Goal: Navigation & Orientation: Find specific page/section

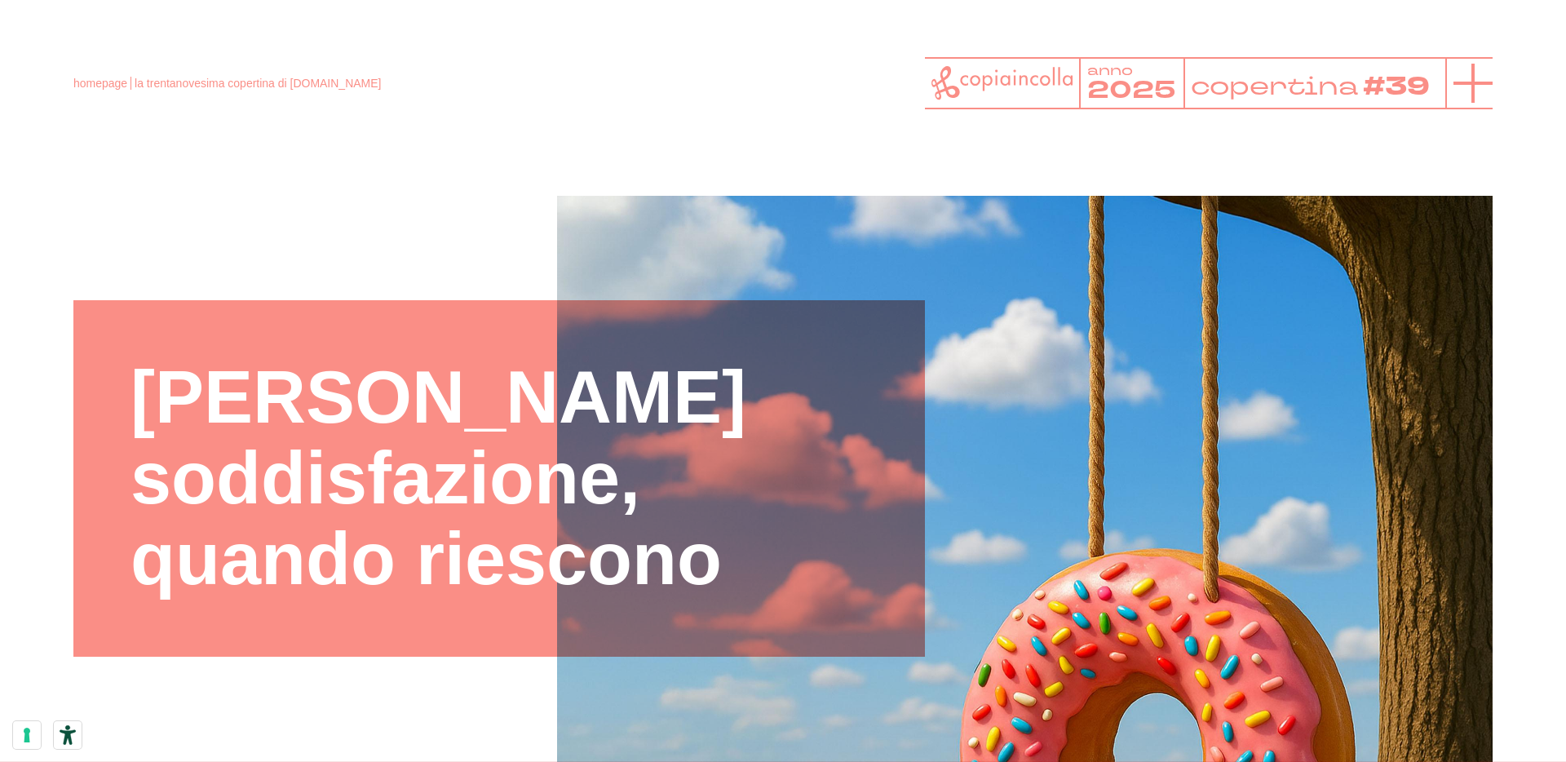
click at [1461, 92] on icon at bounding box center [1473, 83] width 39 height 39
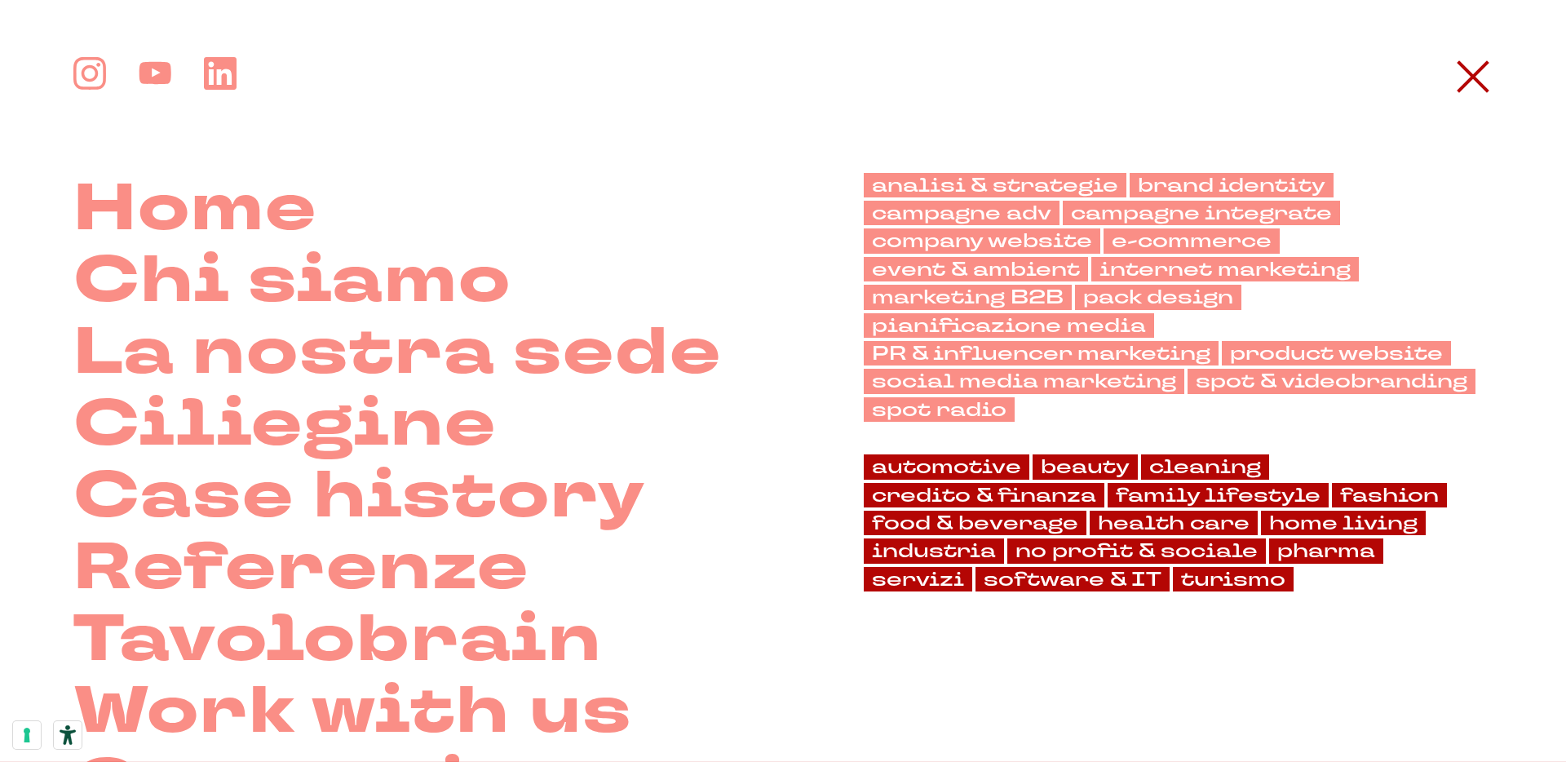
scroll to position [127, 0]
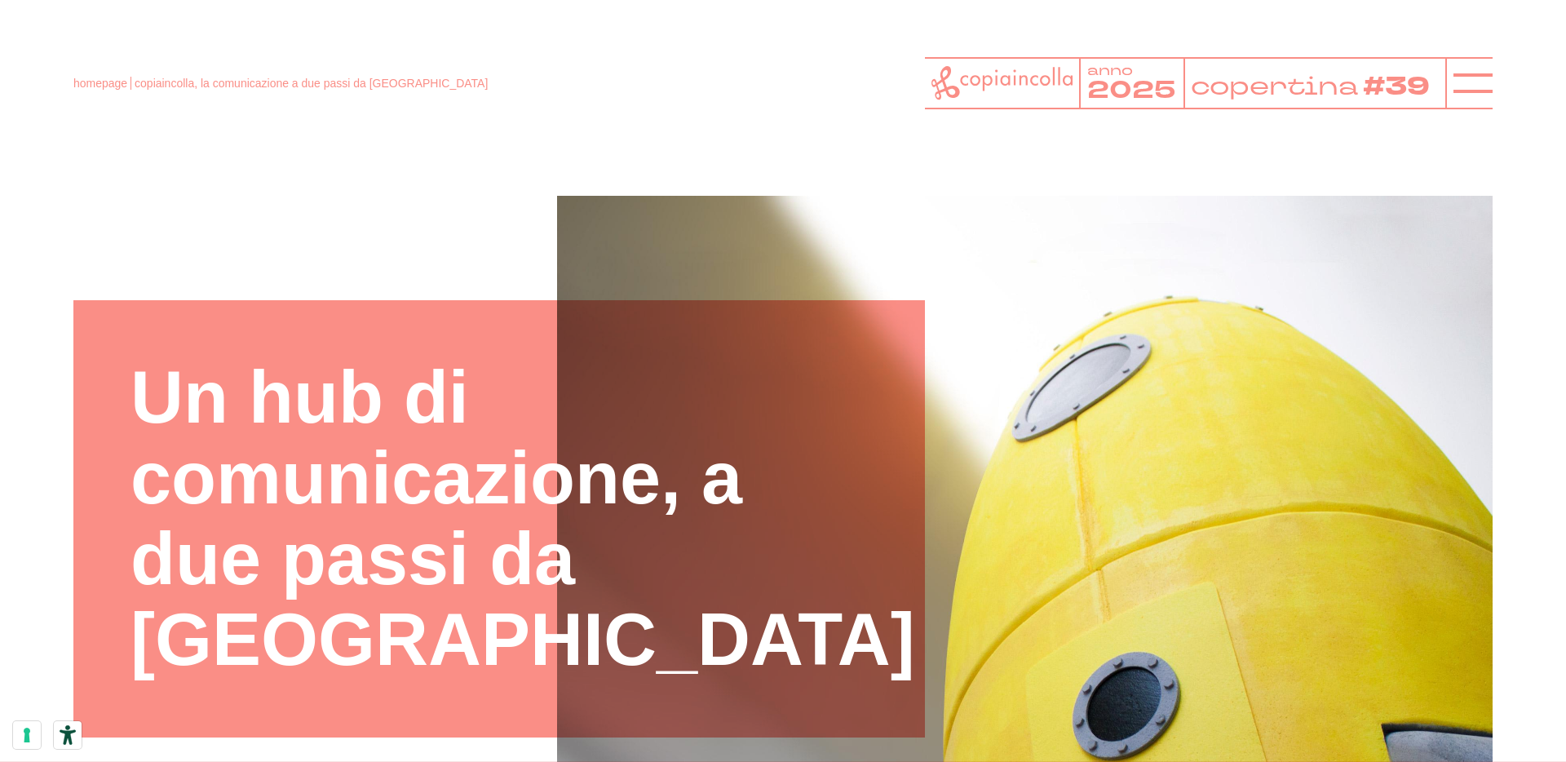
click at [308, 90] on span "copiaincolla, la comunicazione a due passi da [GEOGRAPHIC_DATA]" at bounding box center [311, 83] width 353 height 13
click at [126, 83] on link "homepage" at bounding box center [100, 83] width 54 height 13
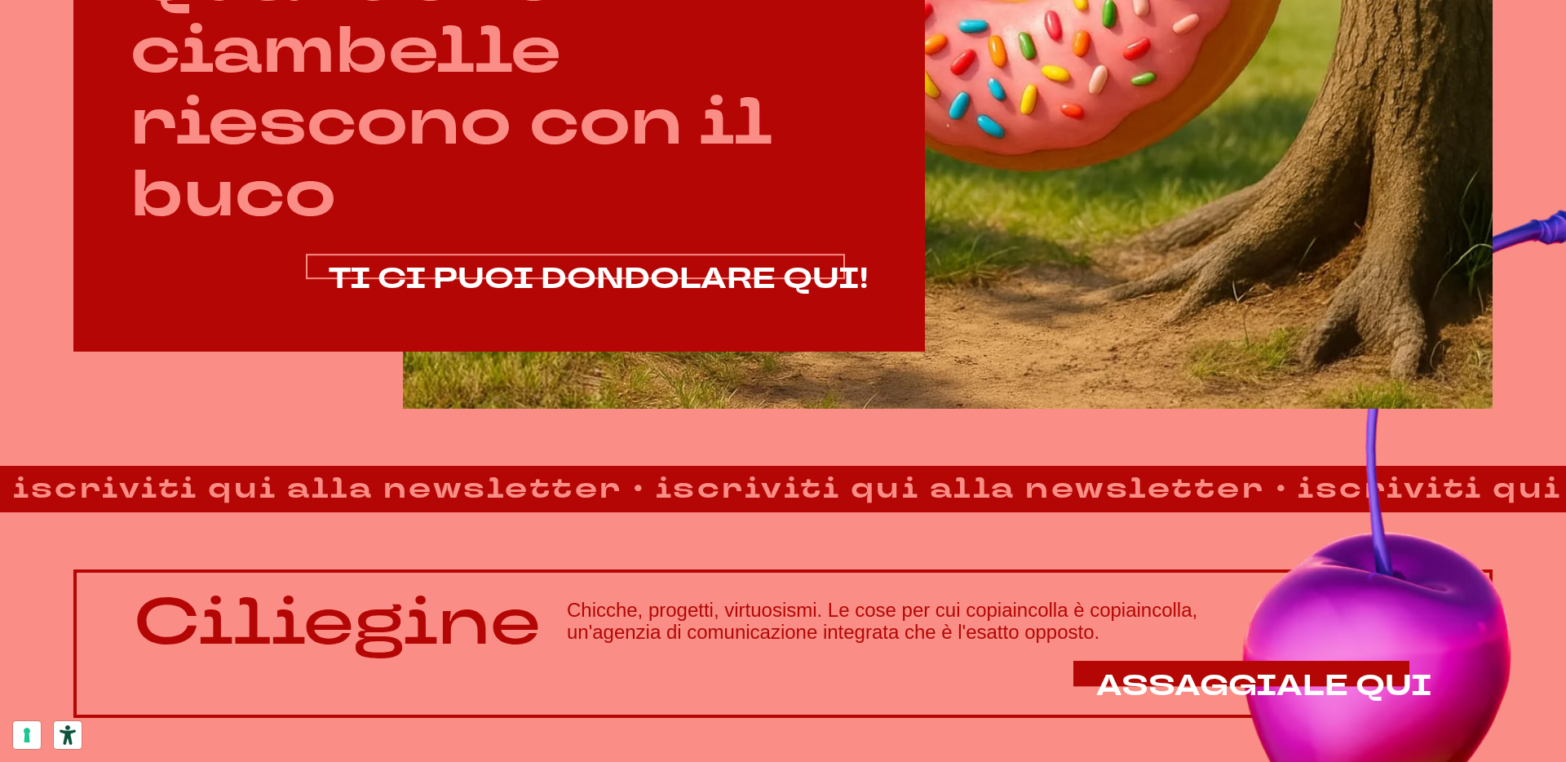
scroll to position [1237, 0]
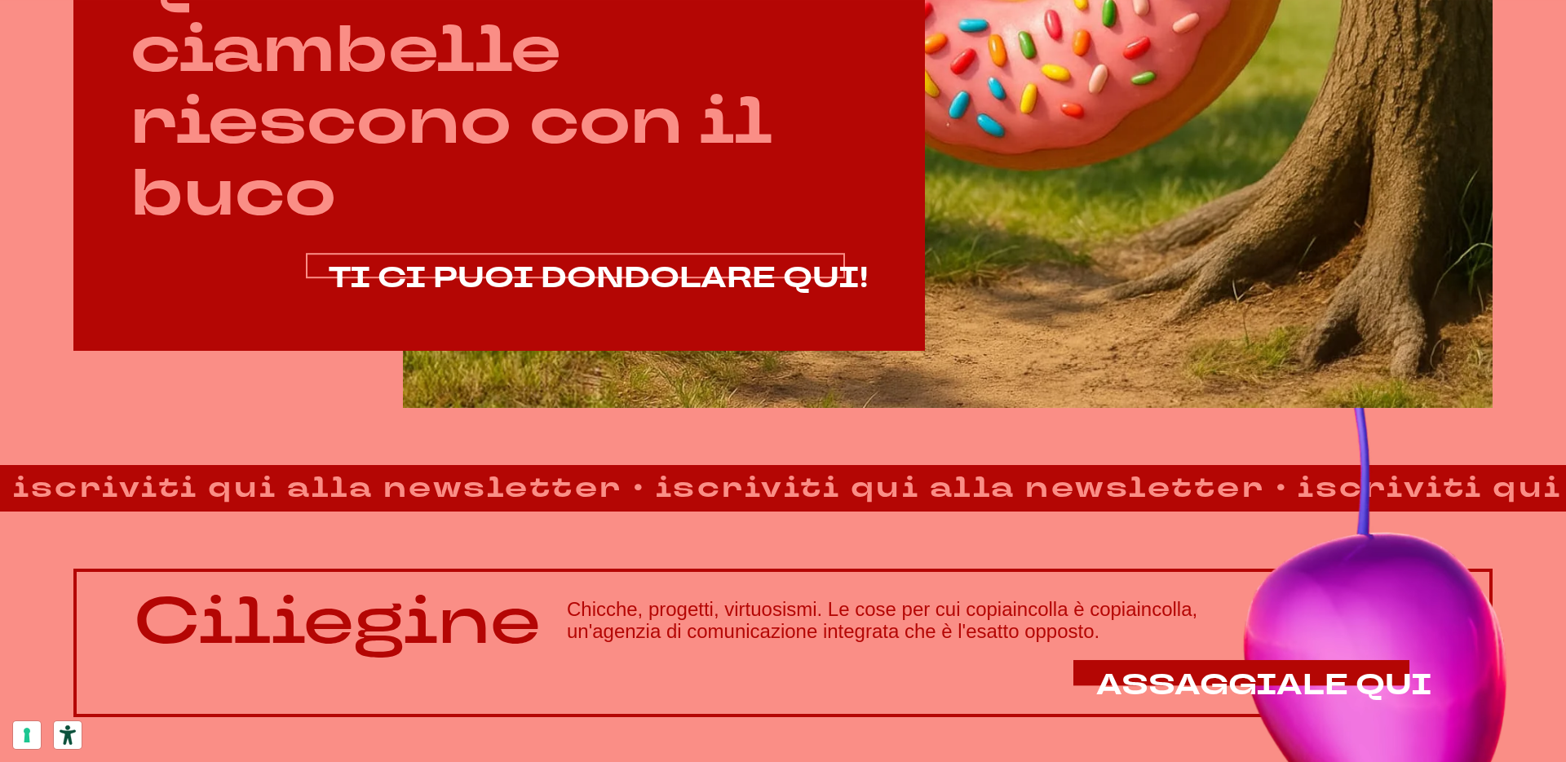
click at [537, 265] on span "TI CI PUOI DONDOLARE QUI!" at bounding box center [598, 278] width 539 height 39
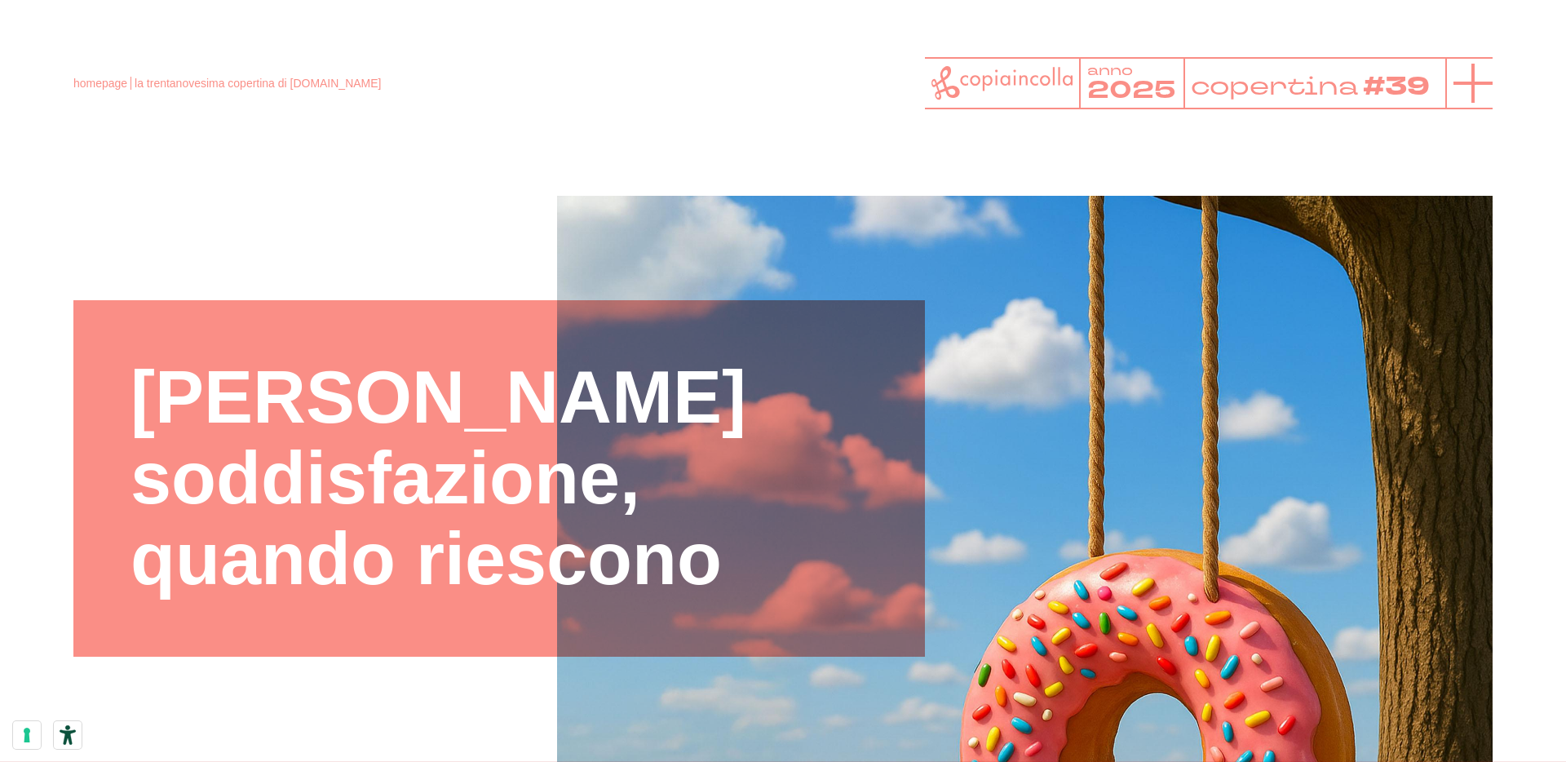
click at [1468, 88] on icon at bounding box center [1473, 83] width 39 height 39
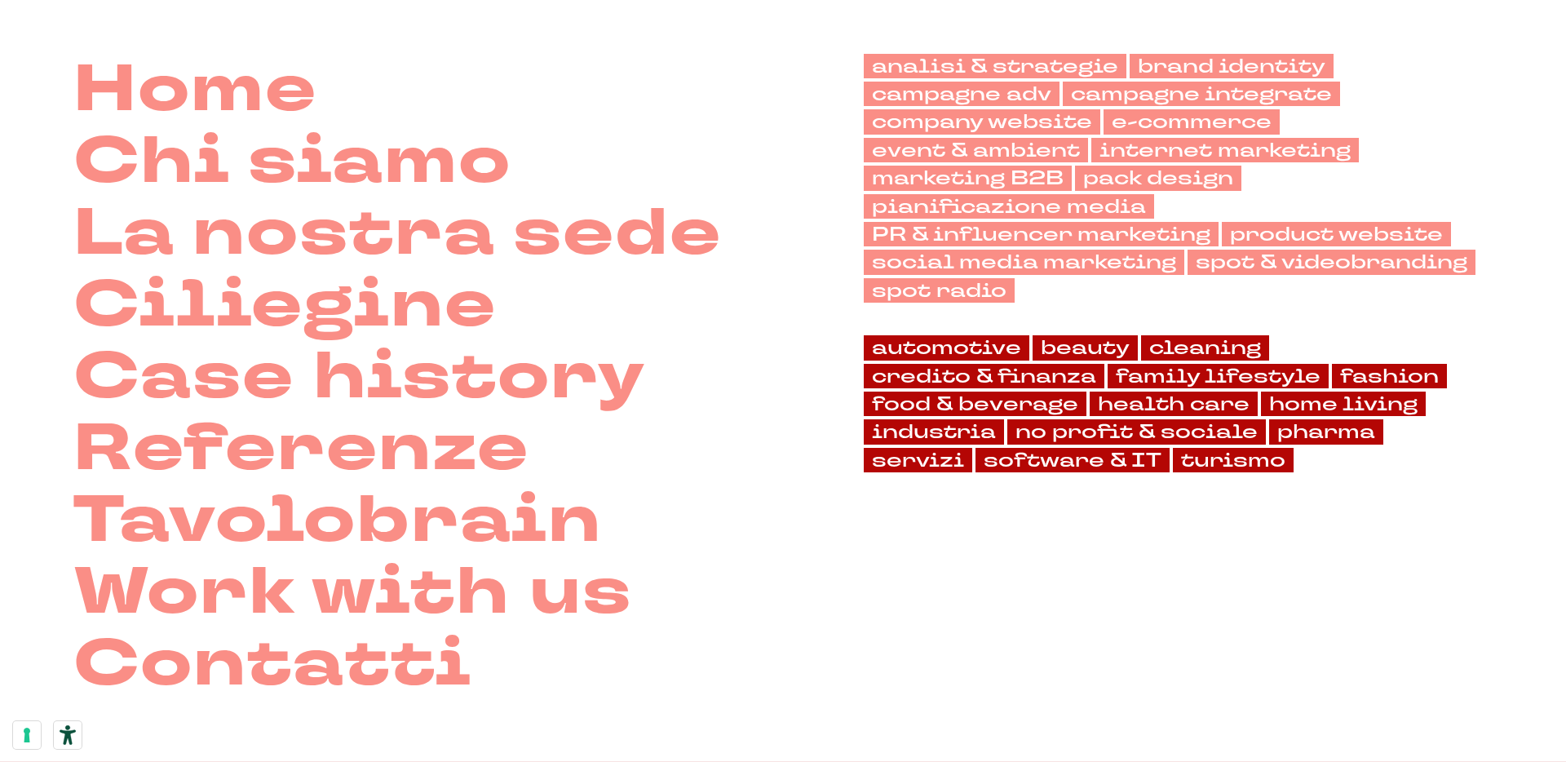
scroll to position [117, 0]
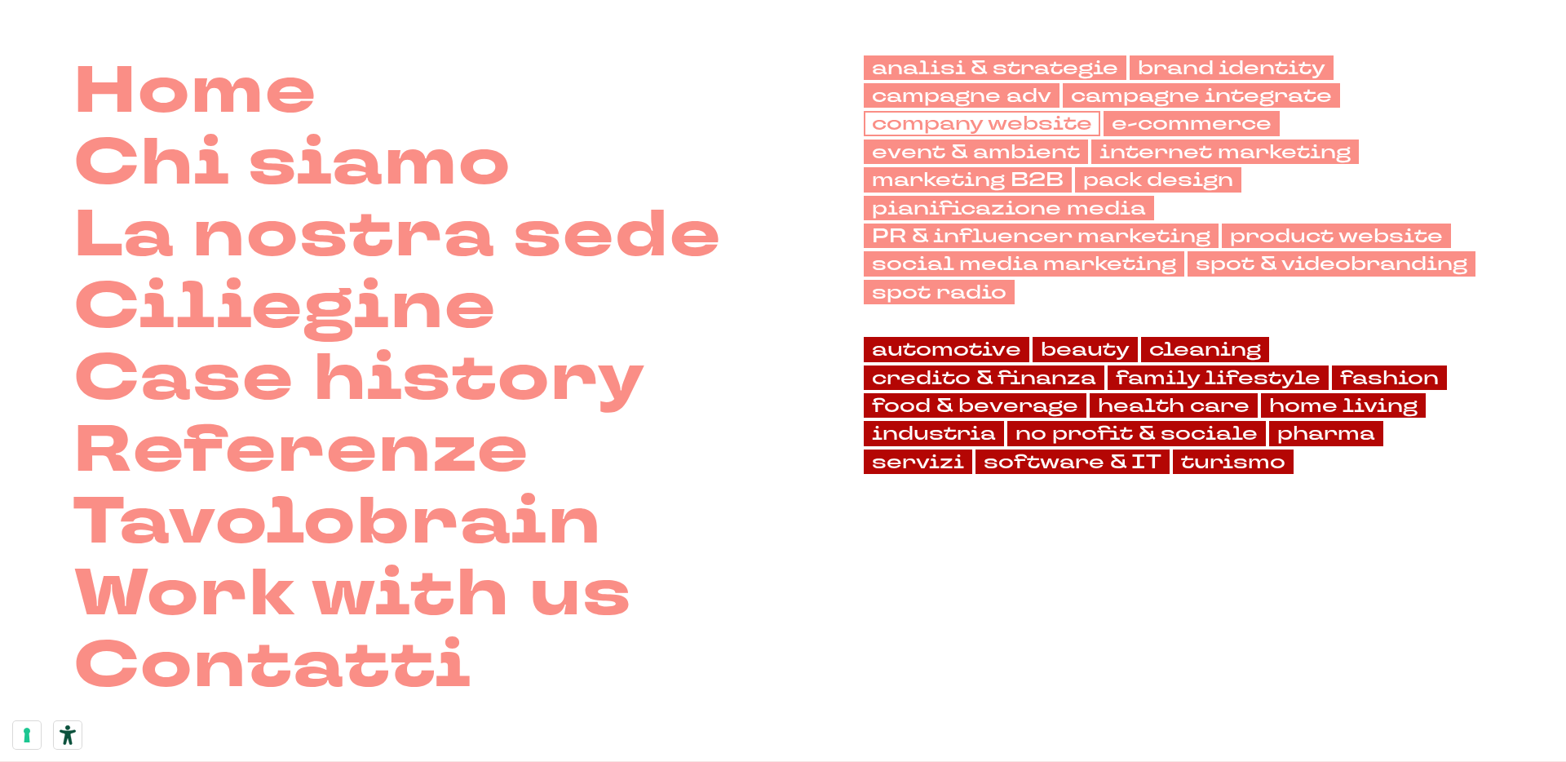
click at [875, 129] on link "company website" at bounding box center [982, 123] width 237 height 24
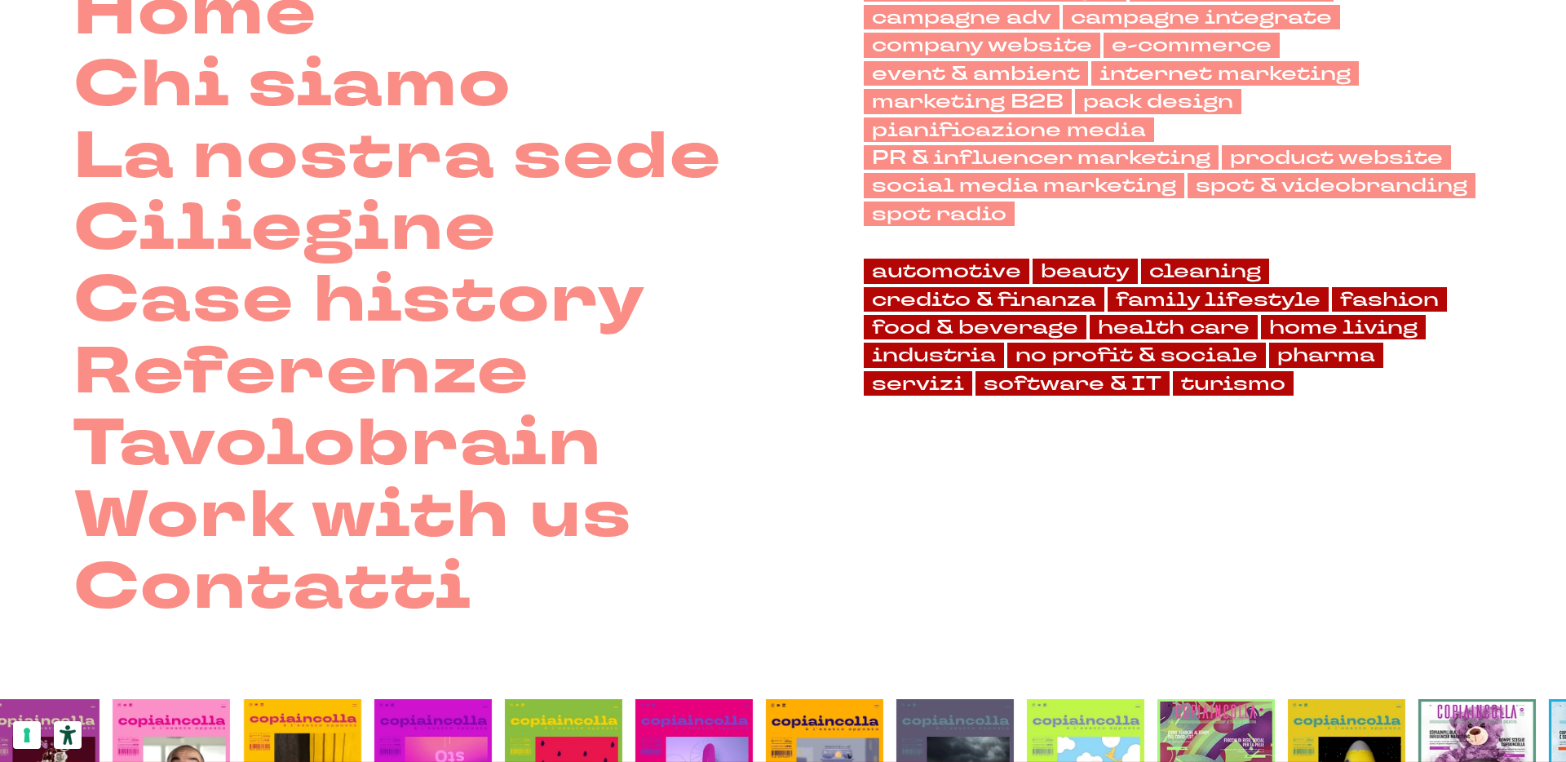
scroll to position [399, 0]
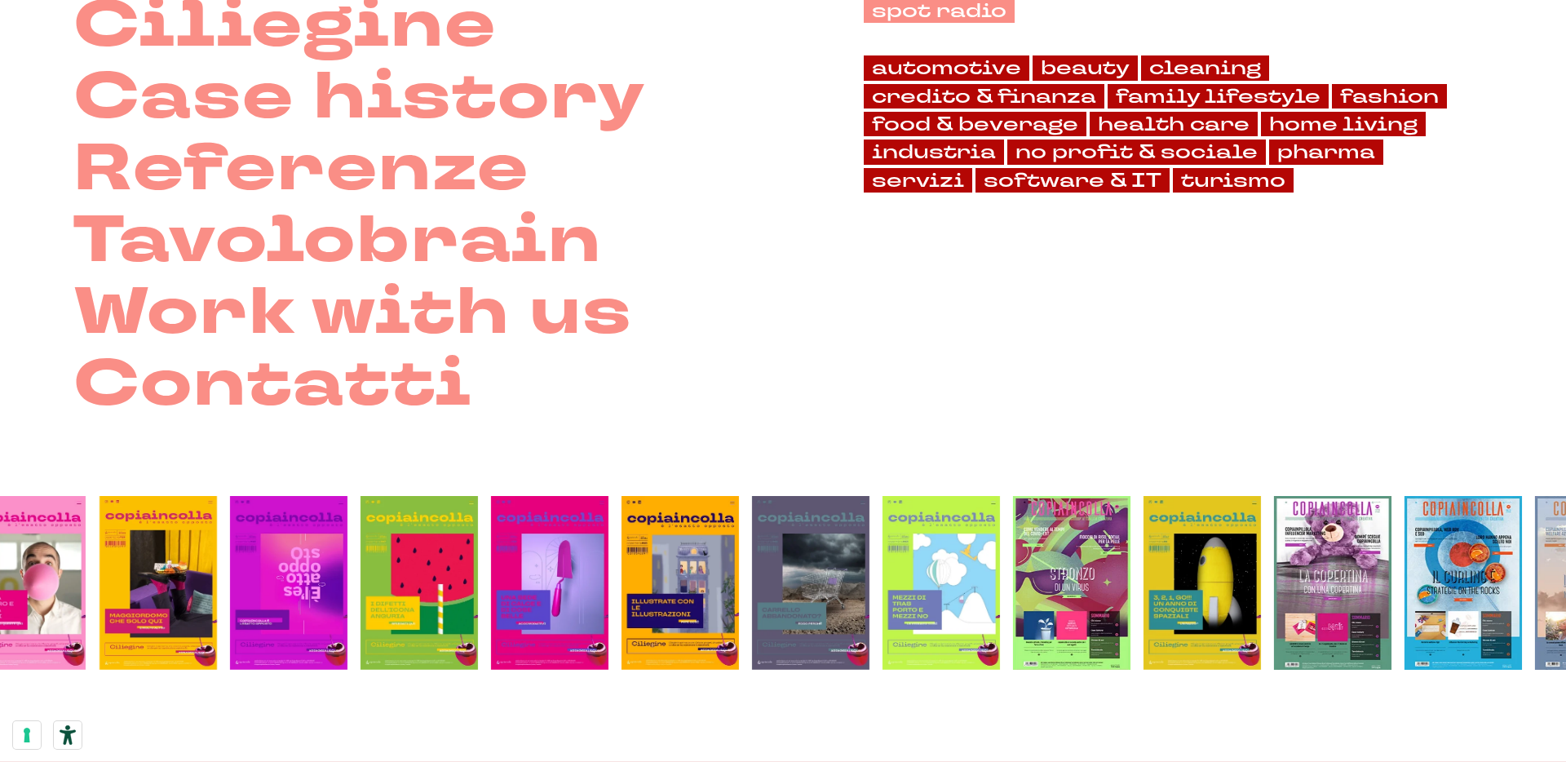
click at [656, 619] on img at bounding box center [680, 583] width 117 height 174
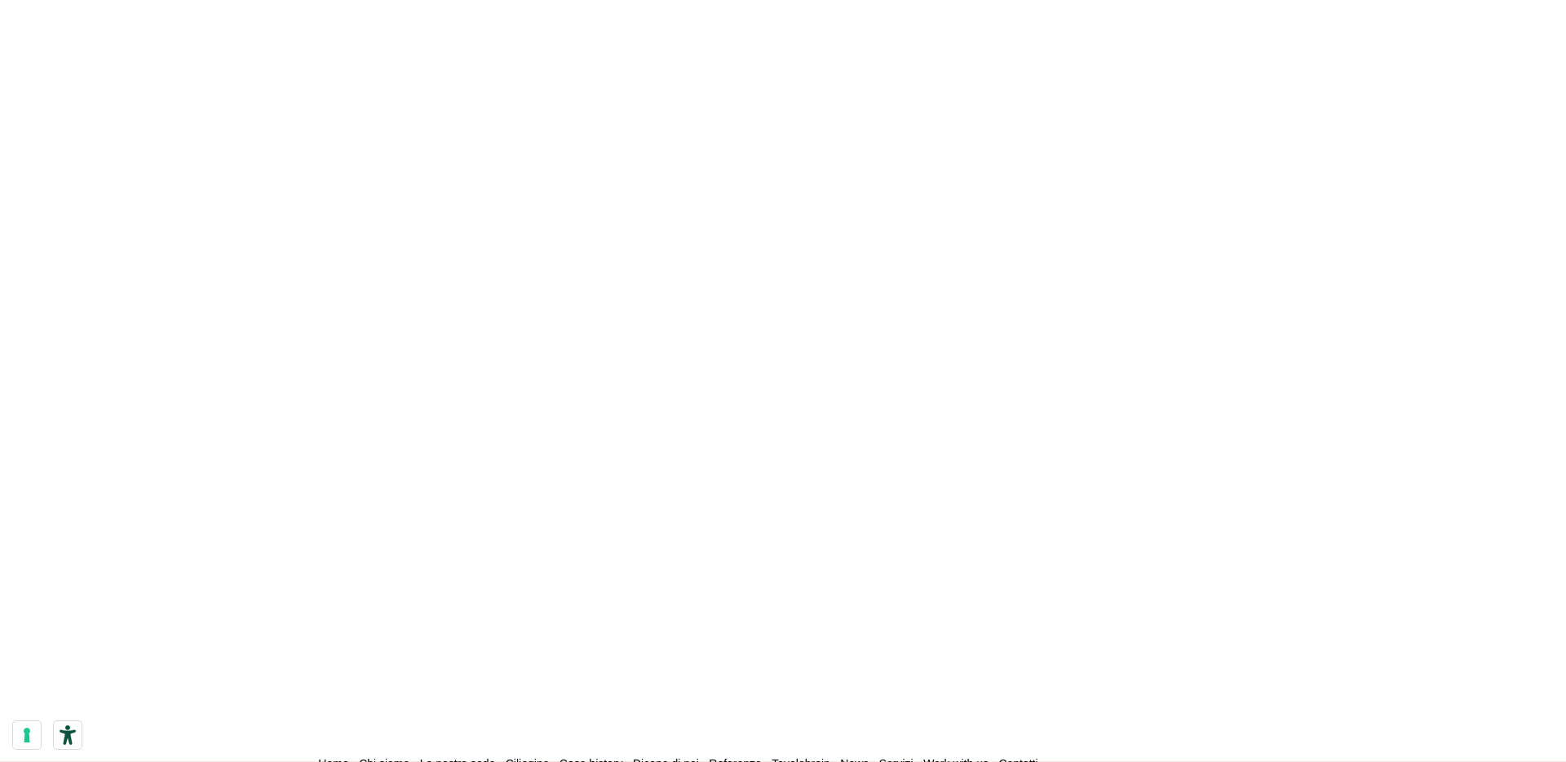
scroll to position [8121, 0]
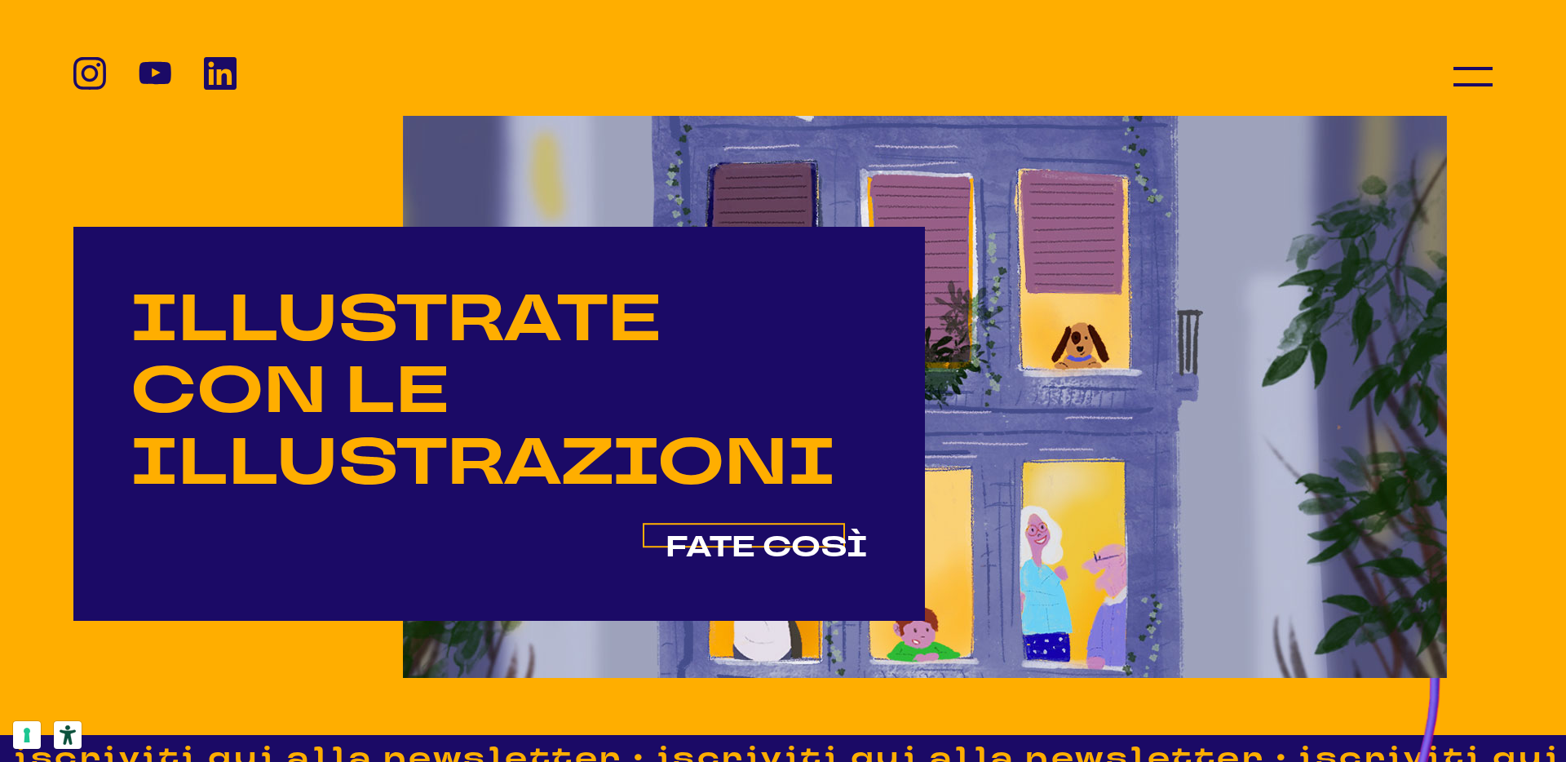
scroll to position [984, 0]
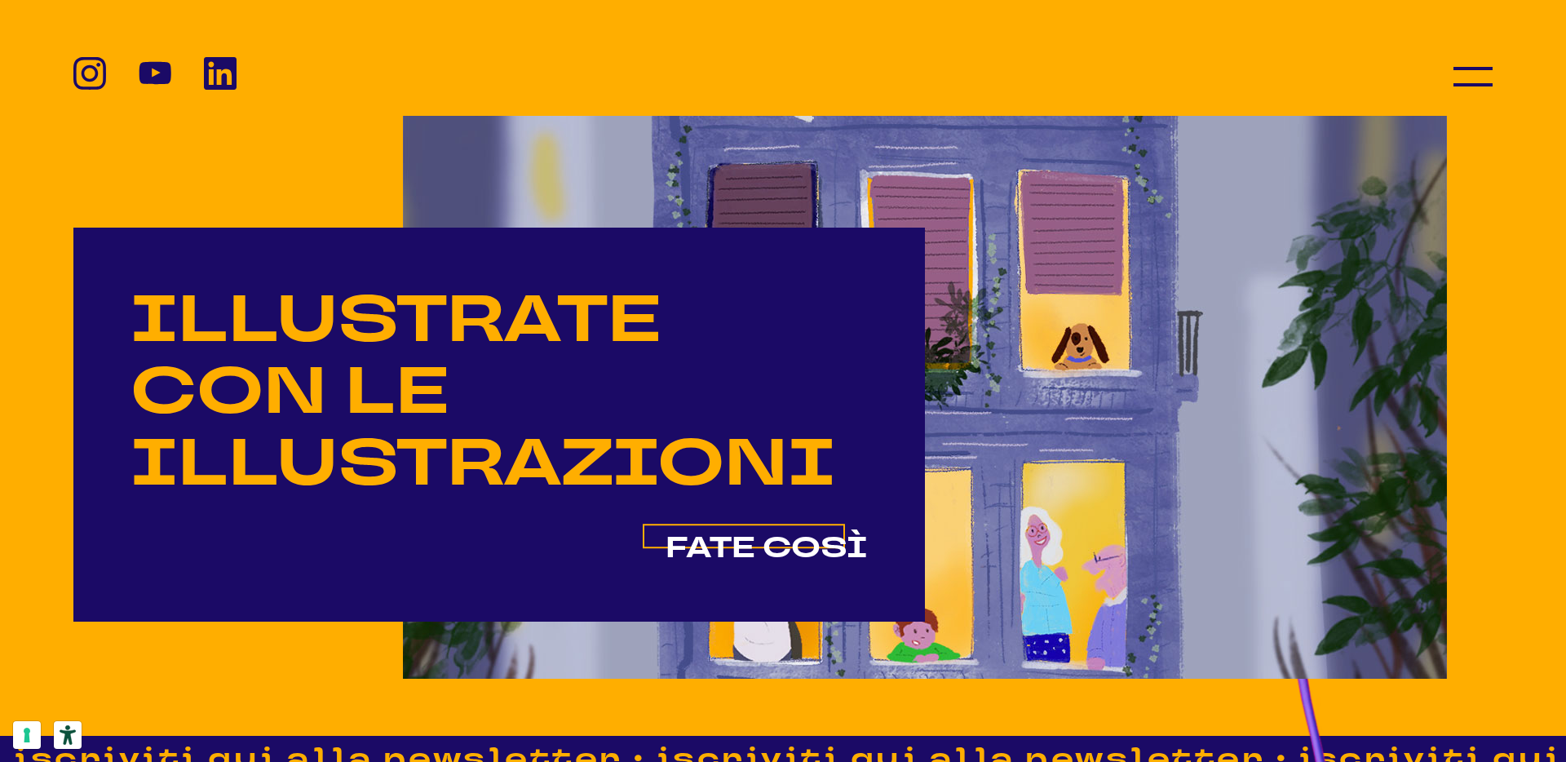
click at [693, 529] on span "FATE COSÌ" at bounding box center [767, 548] width 202 height 39
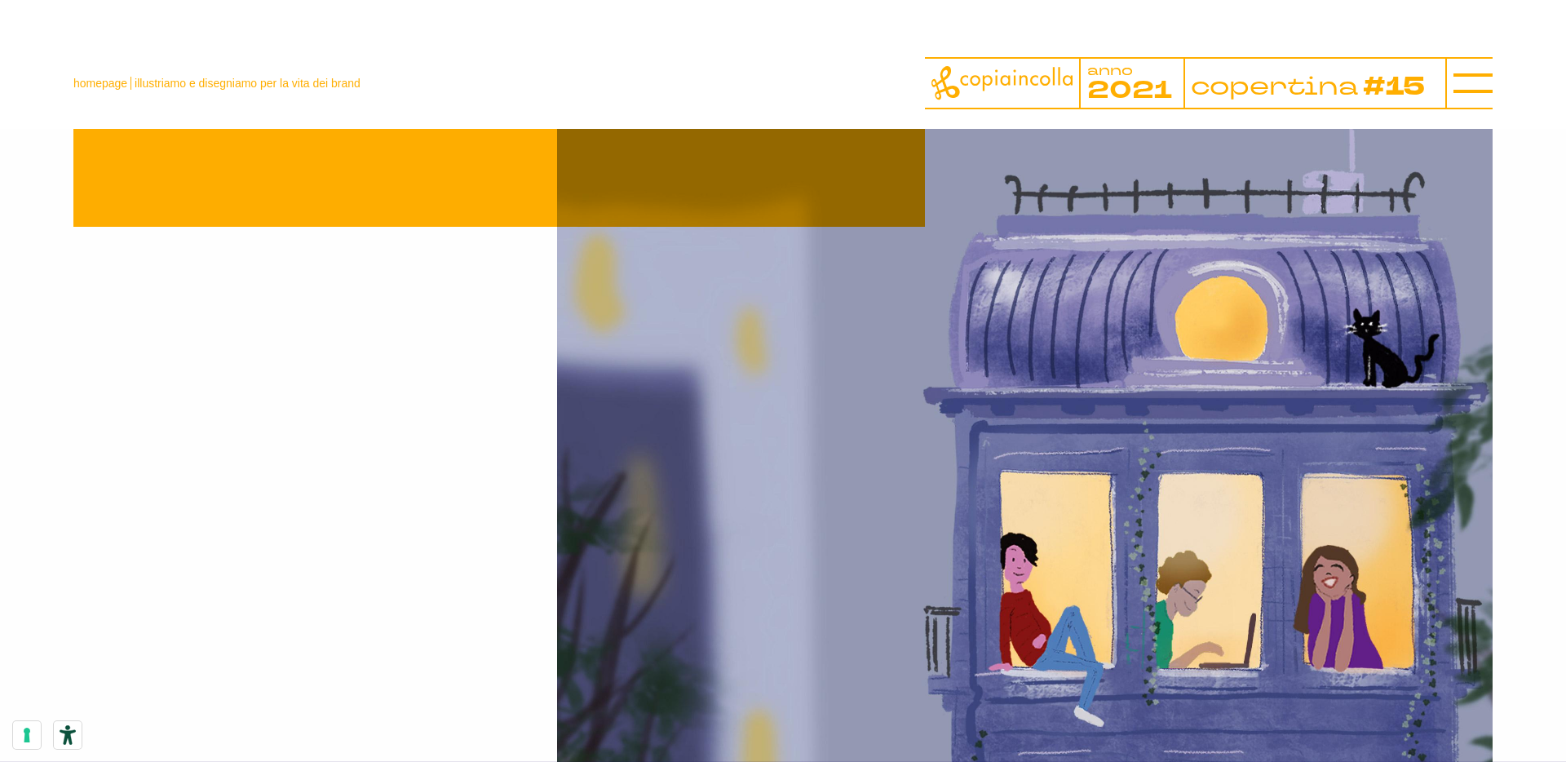
scroll to position [187, 0]
click at [96, 89] on link "homepage" at bounding box center [100, 83] width 54 height 13
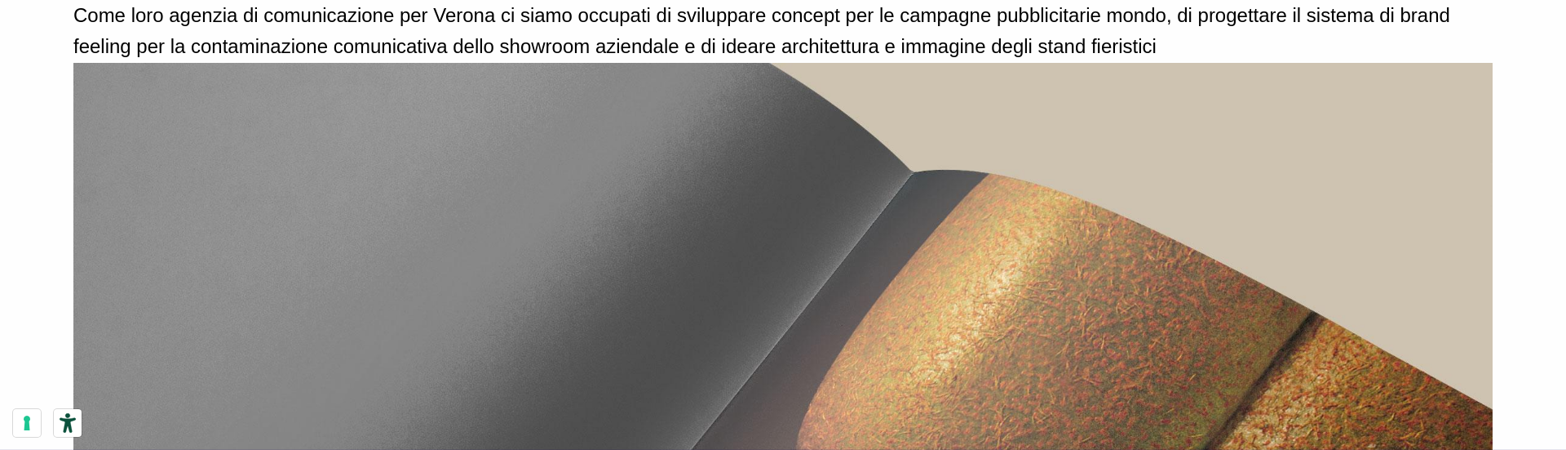
scroll to position [5307, 0]
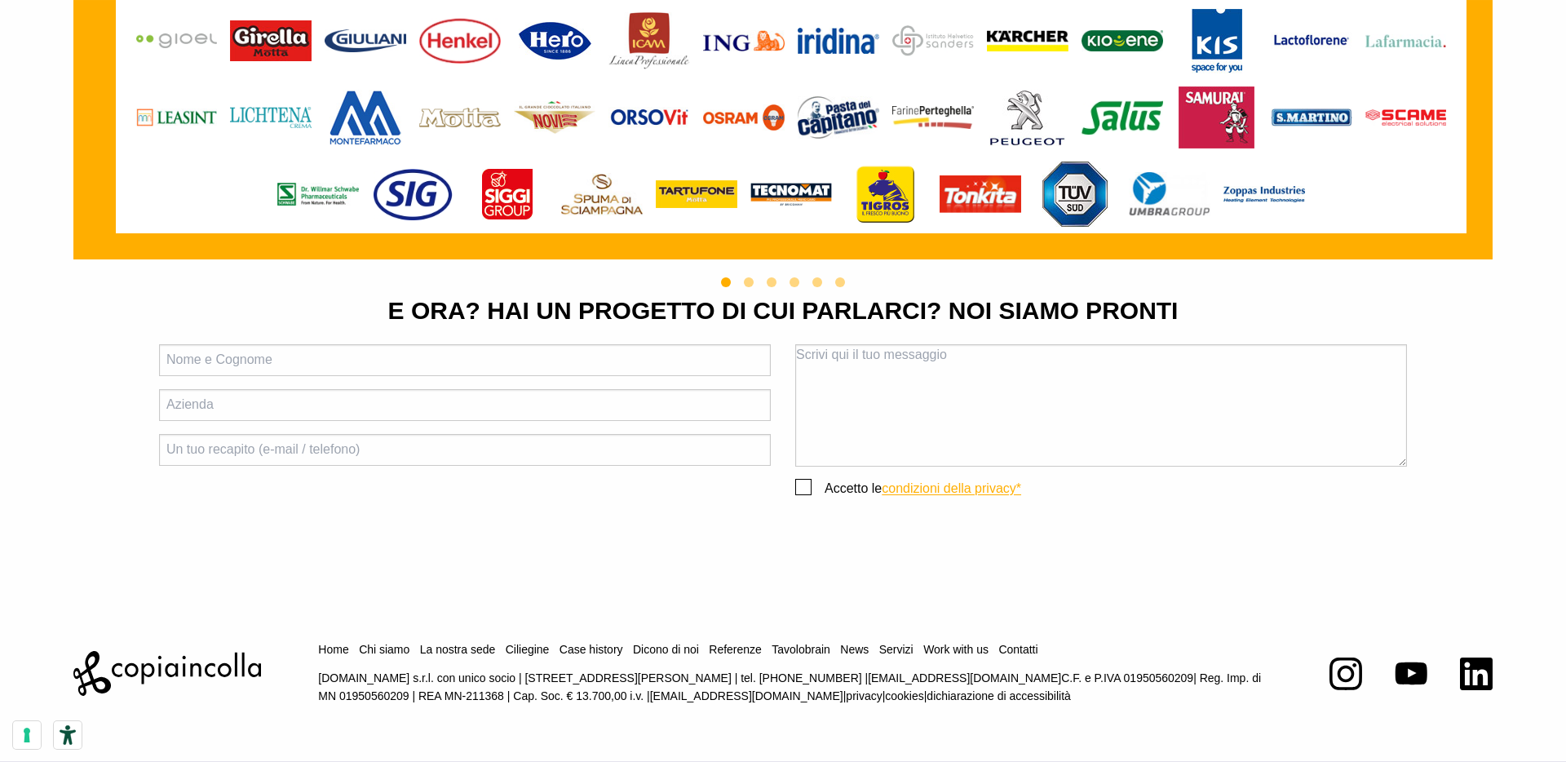
scroll to position [10548, 0]
